Goal: Navigation & Orientation: Go to known website

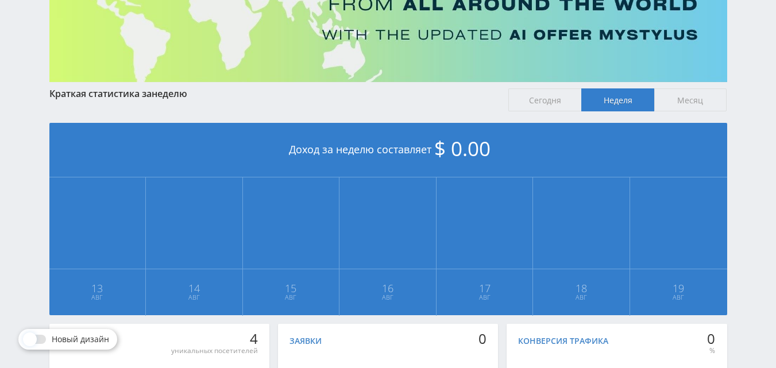
scroll to position [26, 0]
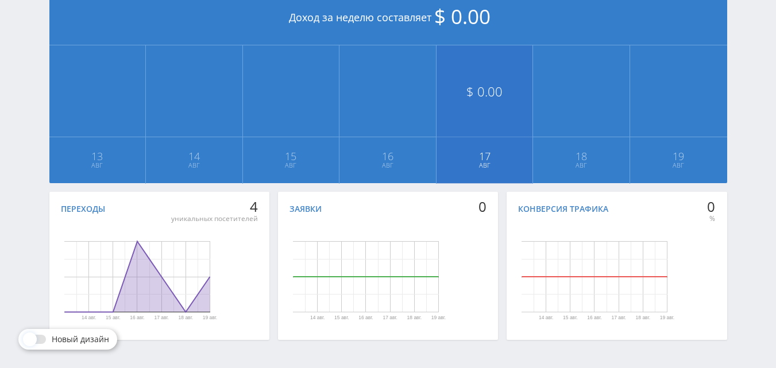
scroll to position [313, 0]
